Goal: Transaction & Acquisition: Purchase product/service

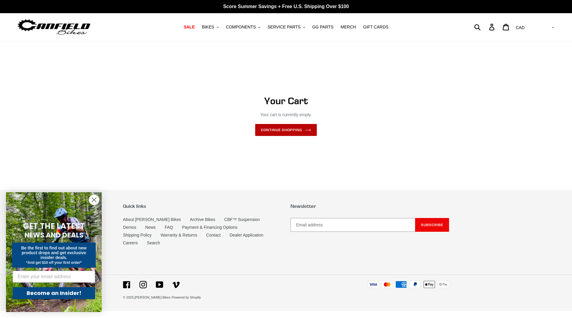
click at [290, 131] on link "Continue shopping" at bounding box center [286, 130] width 62 height 12
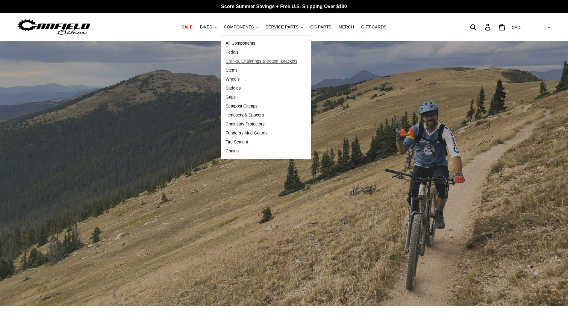
click at [248, 60] on span "Cranks, Chainrings & Bottom-Brackets" at bounding box center [262, 61] width 72 height 5
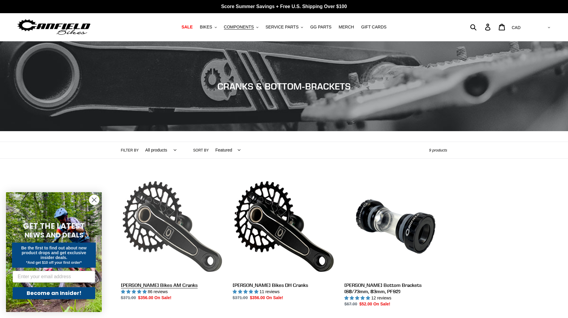
click at [156, 212] on link "[PERSON_NAME] Bikes AM Cranks" at bounding box center [172, 238] width 103 height 126
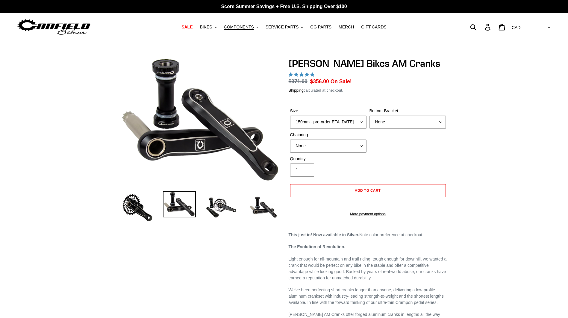
select select "highest-rating"
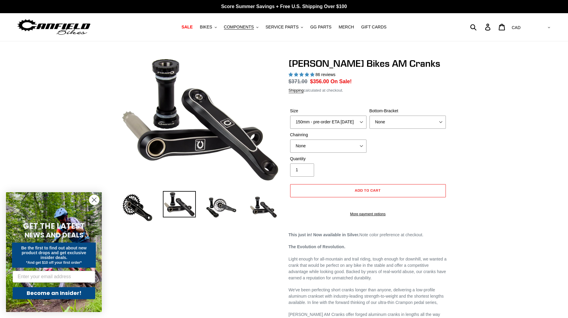
click at [93, 198] on icon "Close dialog" at bounding box center [94, 200] width 4 height 4
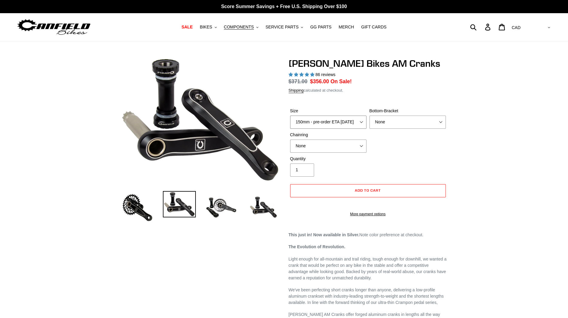
click at [358, 120] on select "150mm - pre-order ETA 9/30/25 155mm - pre-order ETA 9/30/25 160mm - pre-order E…" at bounding box center [328, 121] width 76 height 13
select select "160mm - pre-order ETA 9/30/25"
click at [290, 115] on select "150mm - pre-order ETA 9/30/25 155mm - pre-order ETA 9/30/25 160mm - pre-order E…" at bounding box center [328, 121] width 76 height 13
